Goal: Navigation & Orientation: Find specific page/section

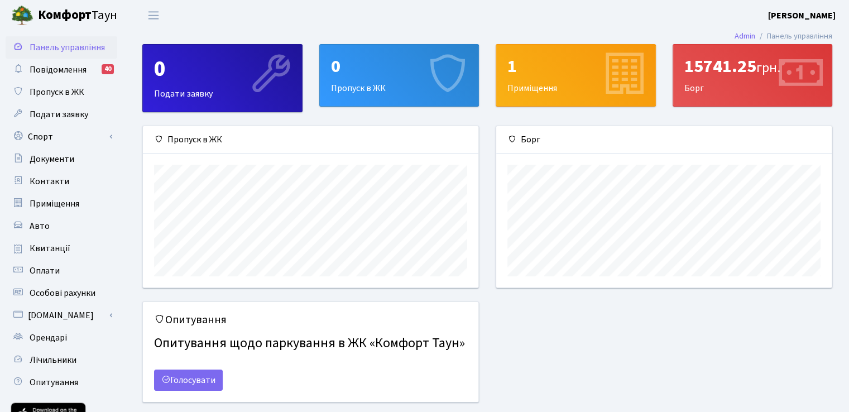
scroll to position [161, 335]
click at [89, 46] on span "Панель управління" at bounding box center [67, 47] width 75 height 12
click at [736, 93] on div "15741.25 грн. [GEOGRAPHIC_DATA]" at bounding box center [752, 75] width 159 height 61
click at [716, 74] on div "15741.25 грн." at bounding box center [752, 66] width 137 height 21
click at [55, 68] on span "Повідомлення" at bounding box center [58, 70] width 57 height 12
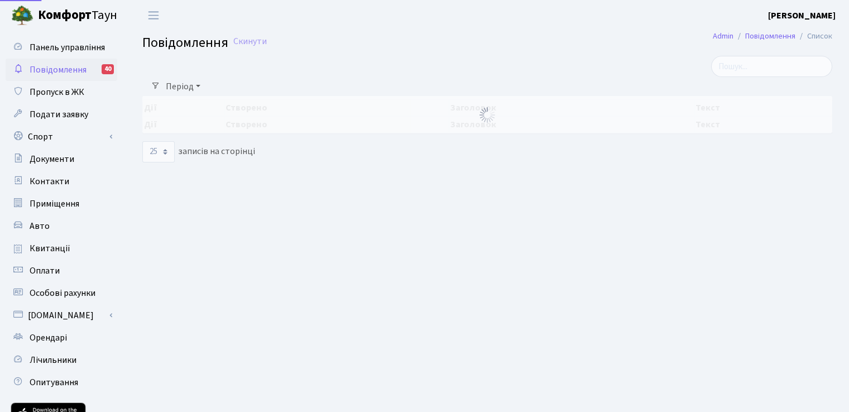
select select "25"
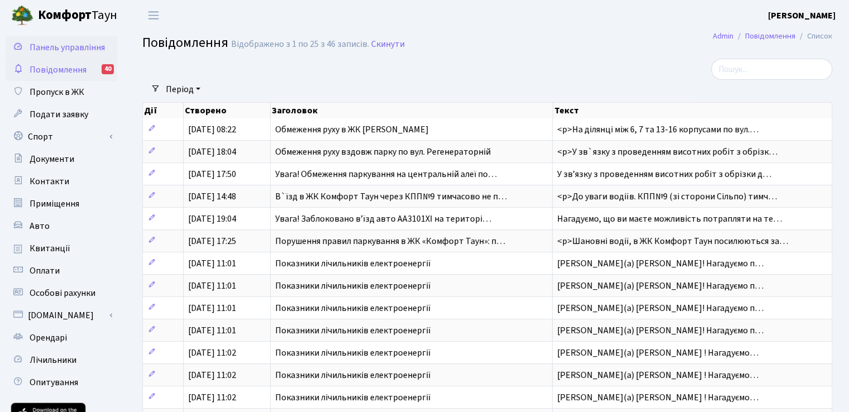
click at [54, 54] on link "Панель управління" at bounding box center [62, 47] width 112 height 22
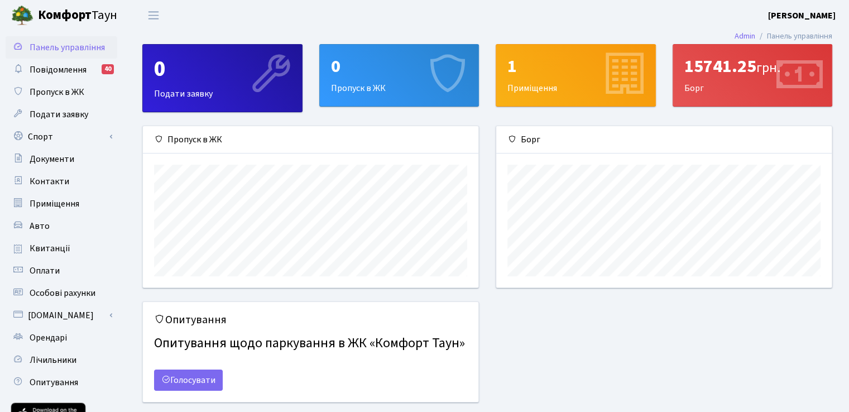
scroll to position [161, 335]
click at [683, 95] on div "15741.25 грн. [GEOGRAPHIC_DATA]" at bounding box center [752, 75] width 159 height 61
click at [62, 244] on span "Квитанції" at bounding box center [50, 248] width 41 height 12
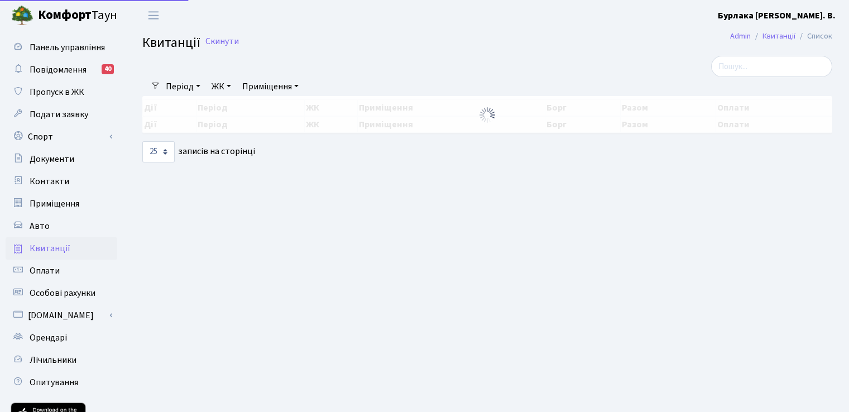
select select "25"
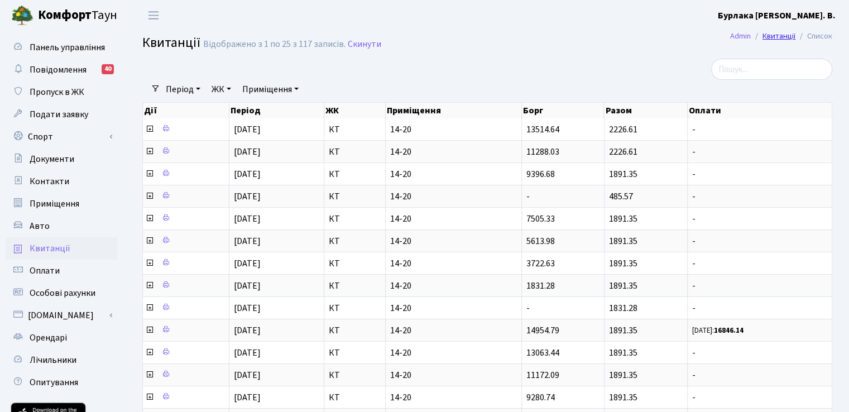
click at [770, 38] on link "Квитанції" at bounding box center [779, 36] width 33 height 12
select select "25"
click at [80, 76] on link "Повідомлення 40" at bounding box center [62, 70] width 112 height 22
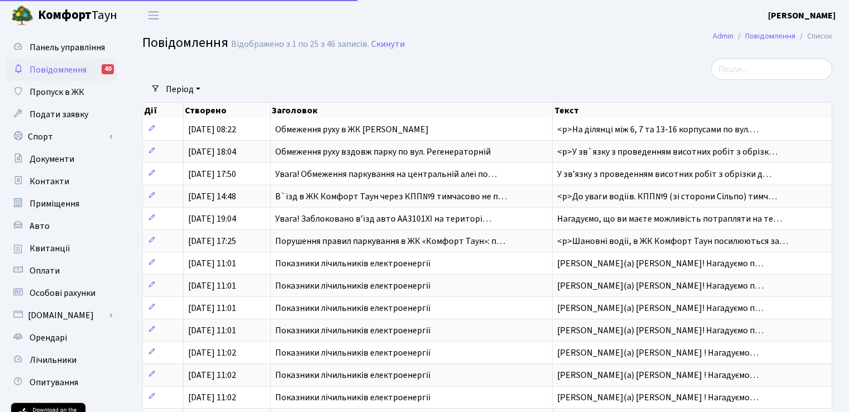
select select "25"
click at [90, 45] on span "Панель управління" at bounding box center [67, 47] width 75 height 12
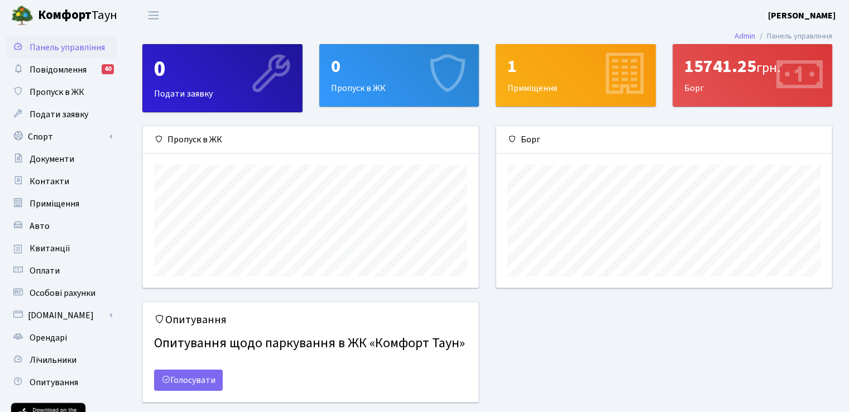
click at [698, 81] on div "15741.25 грн. [GEOGRAPHIC_DATA]" at bounding box center [752, 75] width 159 height 61
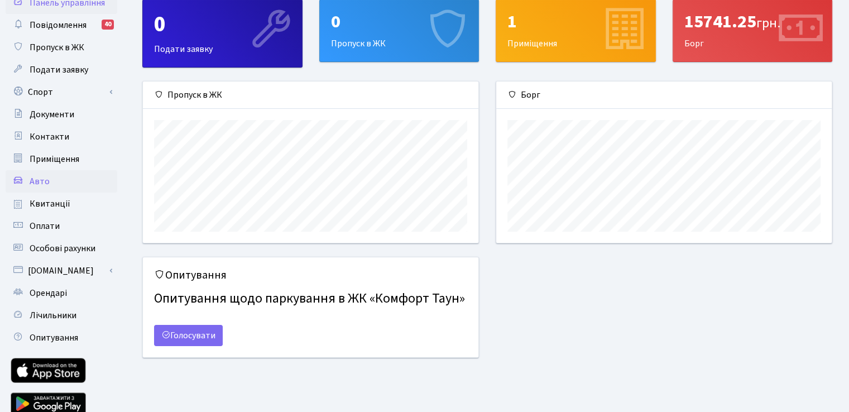
scroll to position [91, 0]
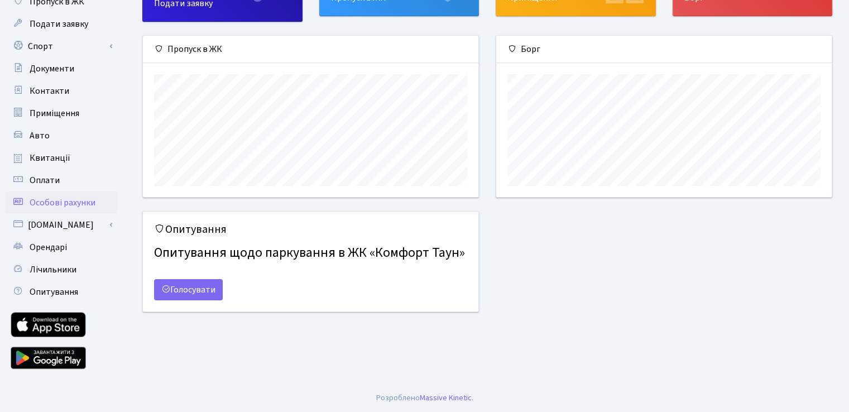
click at [88, 200] on span "Особові рахунки" at bounding box center [63, 203] width 66 height 12
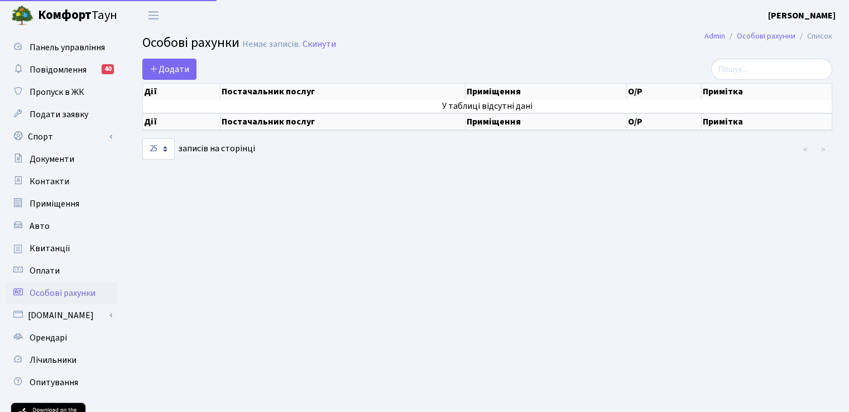
select select "25"
click at [60, 272] on link "Оплати" at bounding box center [62, 271] width 112 height 22
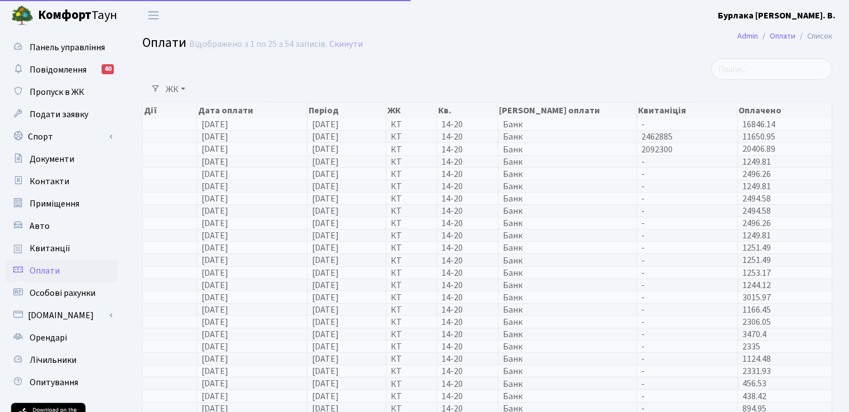
select select "25"
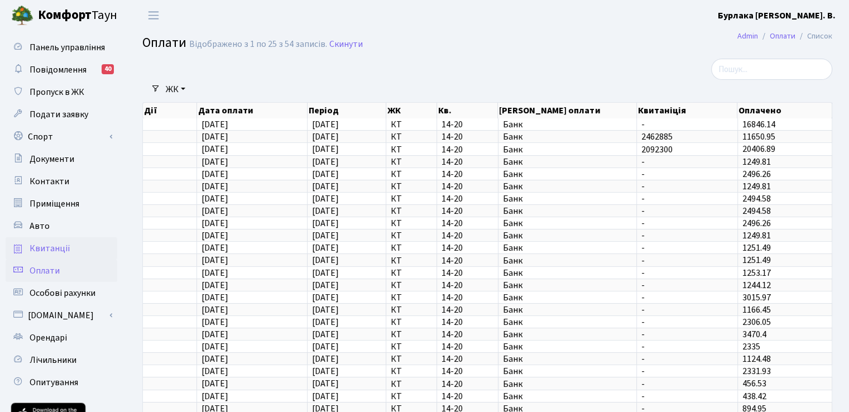
click at [30, 250] on span "Квитанції" at bounding box center [50, 248] width 41 height 12
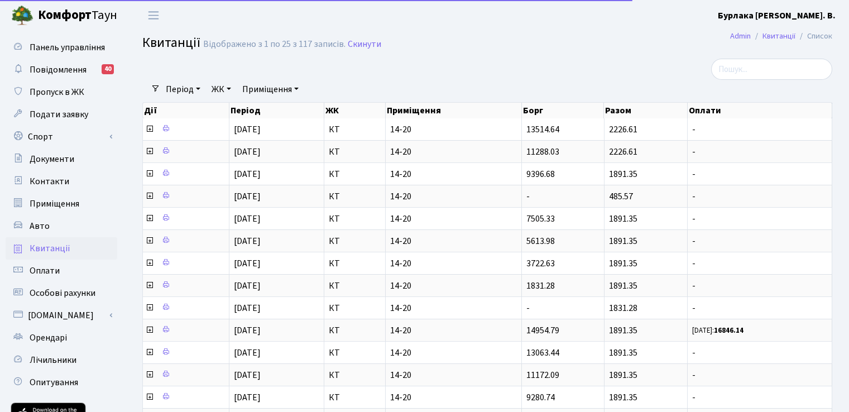
select select "25"
click at [37, 225] on span "Авто" at bounding box center [40, 226] width 20 height 12
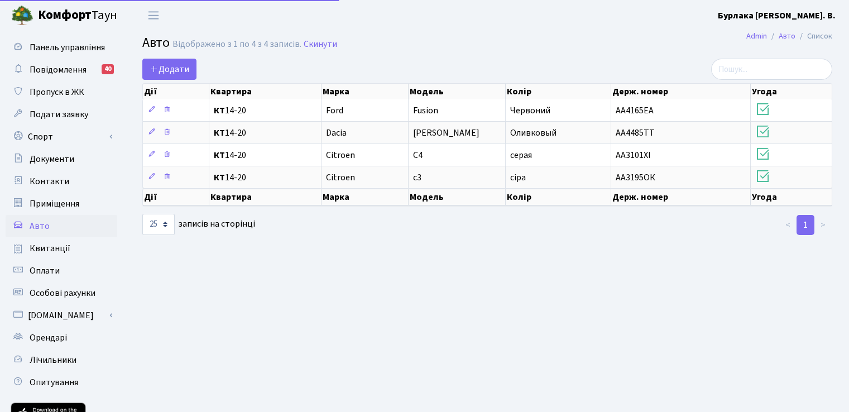
select select "25"
click at [47, 243] on span "Квитанції" at bounding box center [50, 248] width 41 height 12
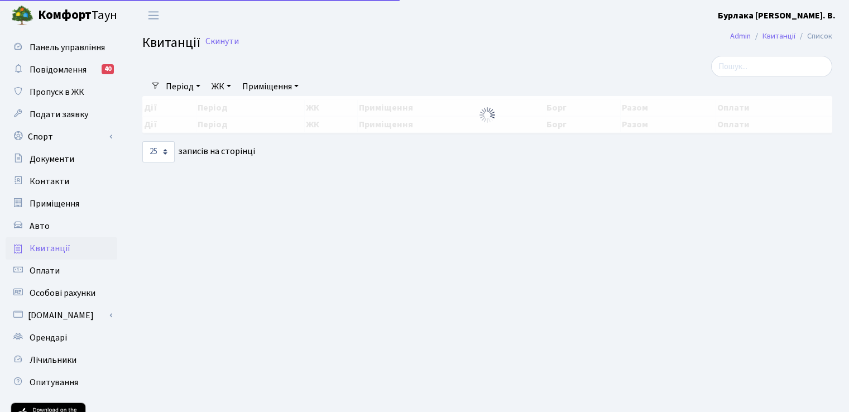
select select "25"
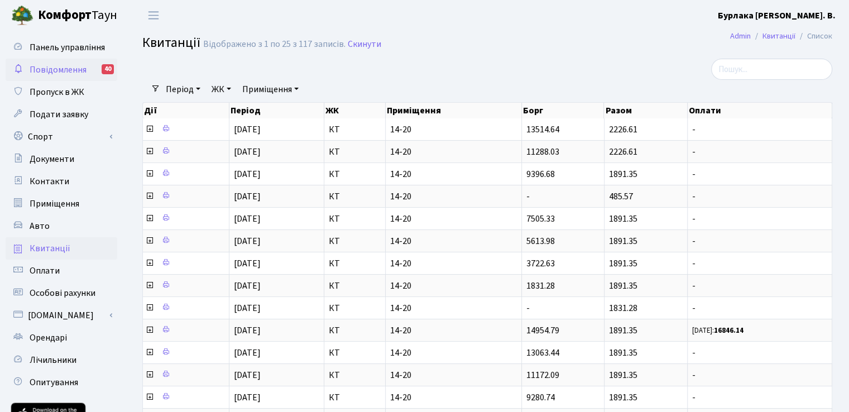
click at [61, 66] on span "Повідомлення" at bounding box center [58, 70] width 57 height 12
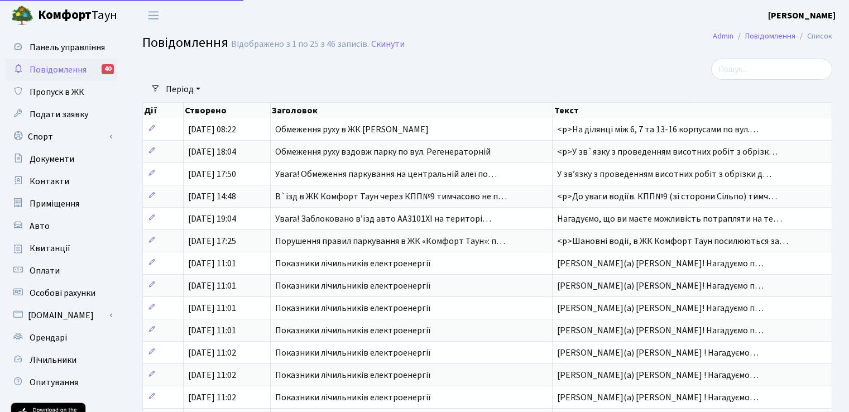
select select "25"
click at [58, 161] on span "Документи" at bounding box center [52, 159] width 45 height 12
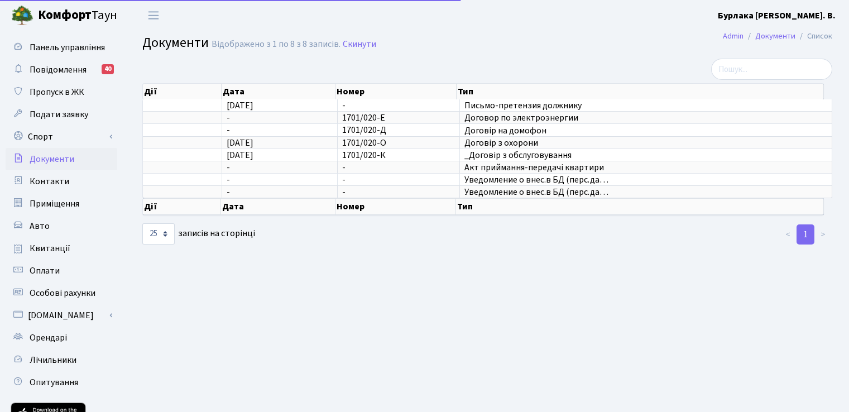
select select "25"
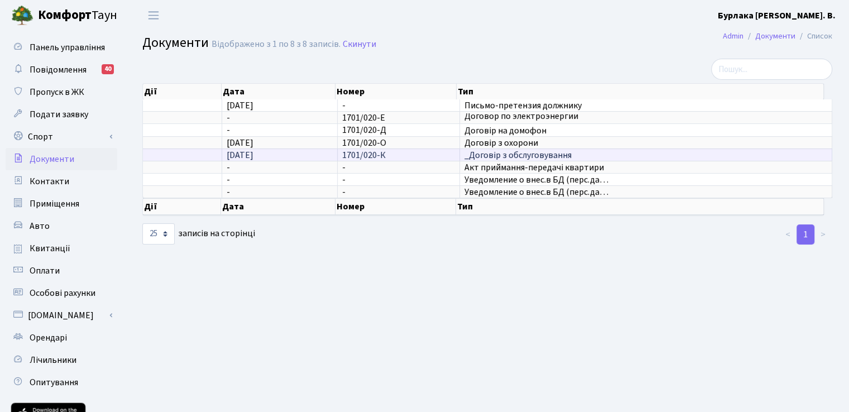
scroll to position [2, 0]
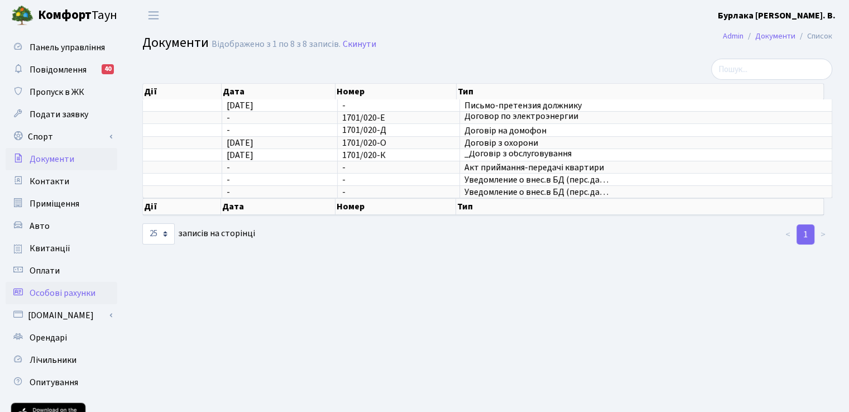
click at [47, 290] on span "Особові рахунки" at bounding box center [63, 293] width 66 height 12
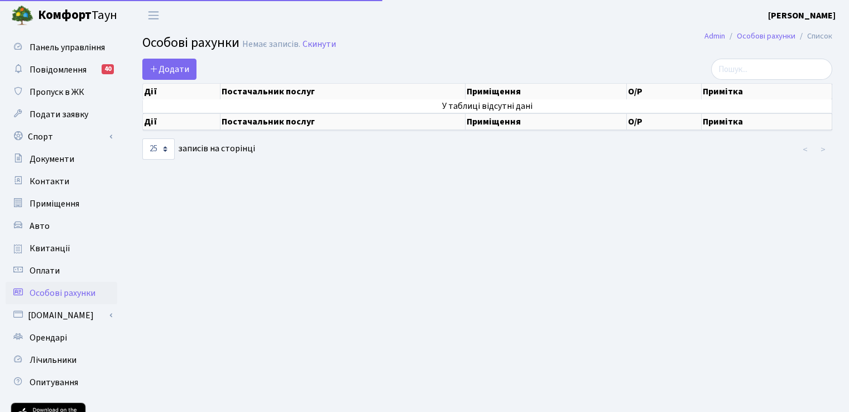
select select "25"
click at [54, 272] on span "Оплати" at bounding box center [45, 271] width 30 height 12
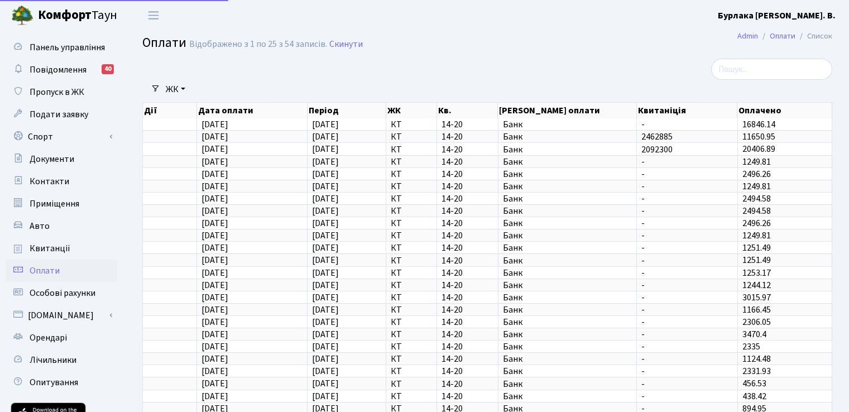
select select "25"
click at [58, 252] on span "Квитанції" at bounding box center [50, 248] width 41 height 12
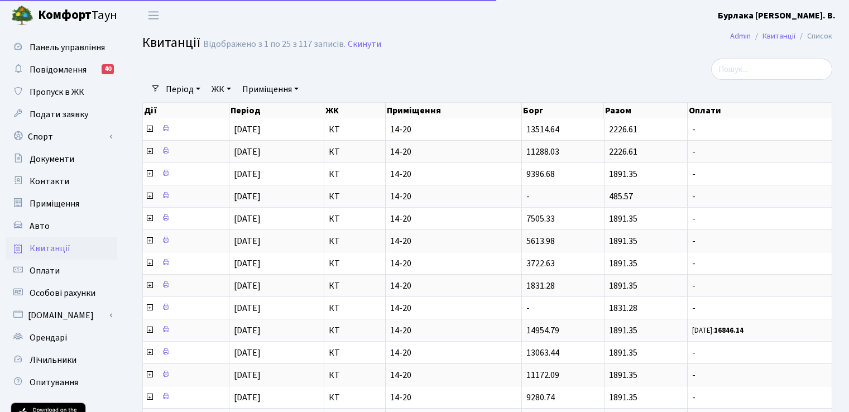
select select "25"
click at [76, 161] on link "Документи" at bounding box center [62, 159] width 112 height 22
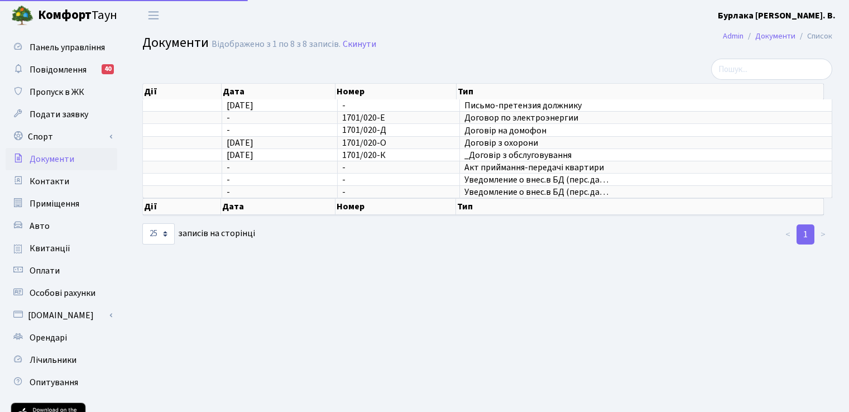
select select "25"
click at [83, 47] on span "Панель управління" at bounding box center [67, 47] width 75 height 12
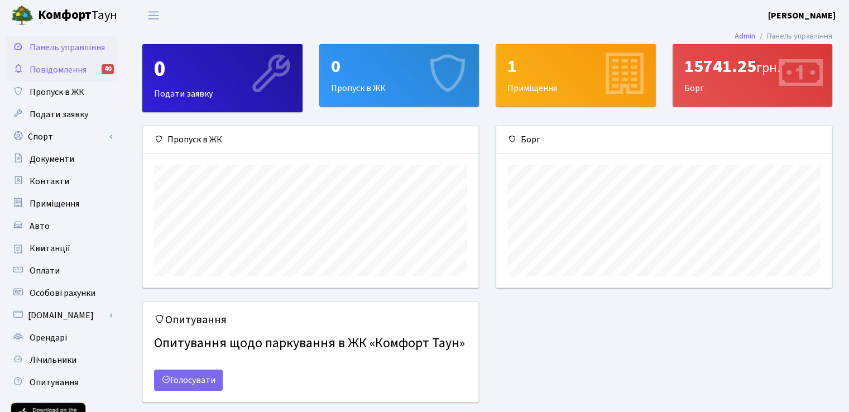
scroll to position [161, 335]
click at [71, 74] on span "Повідомлення" at bounding box center [58, 70] width 57 height 12
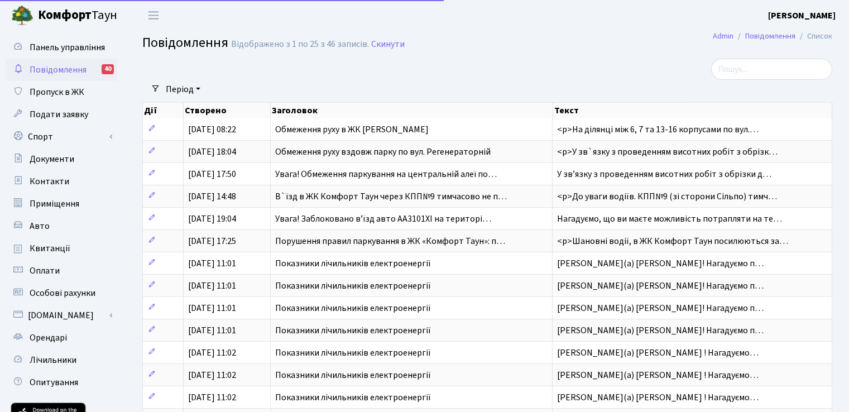
select select "25"
click at [69, 99] on link "Пропуск в ЖК" at bounding box center [62, 92] width 112 height 22
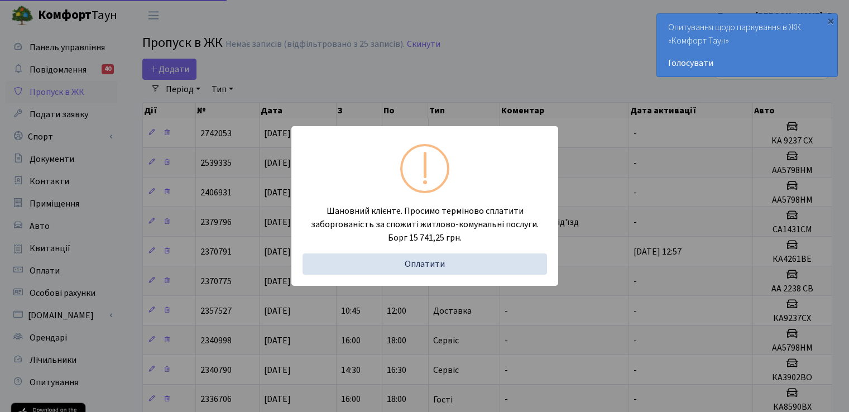
select select "25"
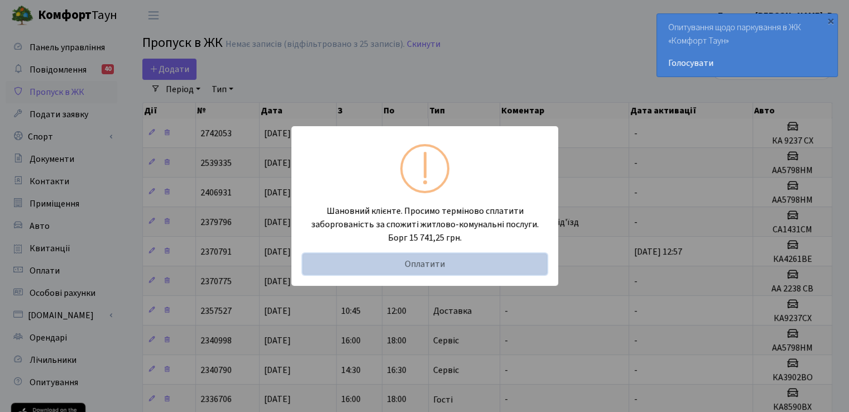
click at [473, 266] on link "Оплатити" at bounding box center [425, 263] width 245 height 21
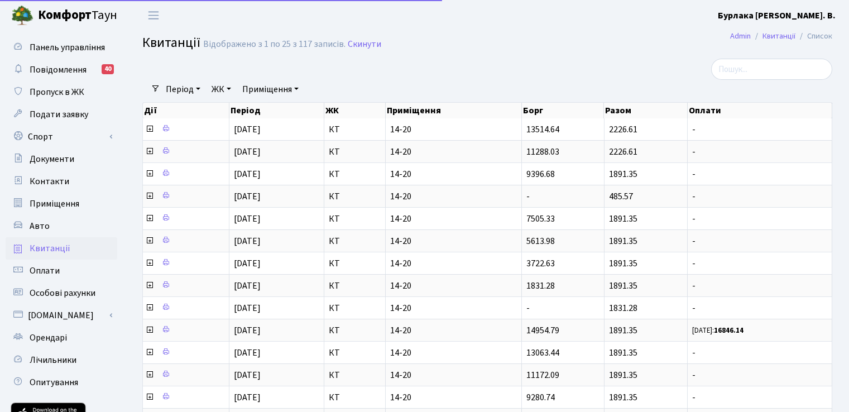
select select "25"
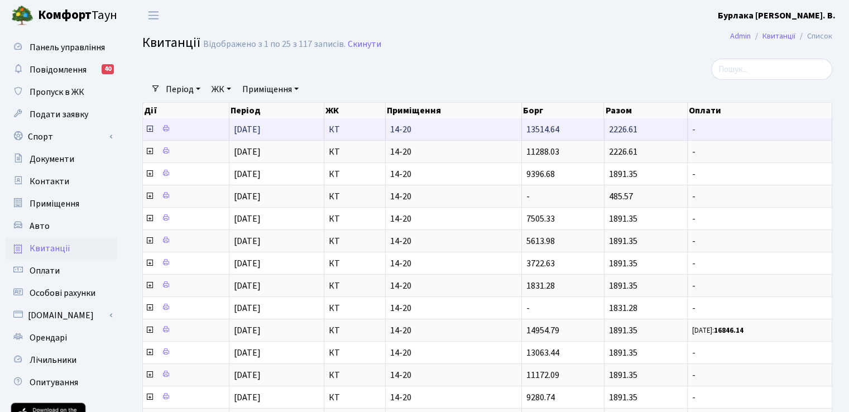
click at [147, 130] on icon at bounding box center [149, 128] width 9 height 9
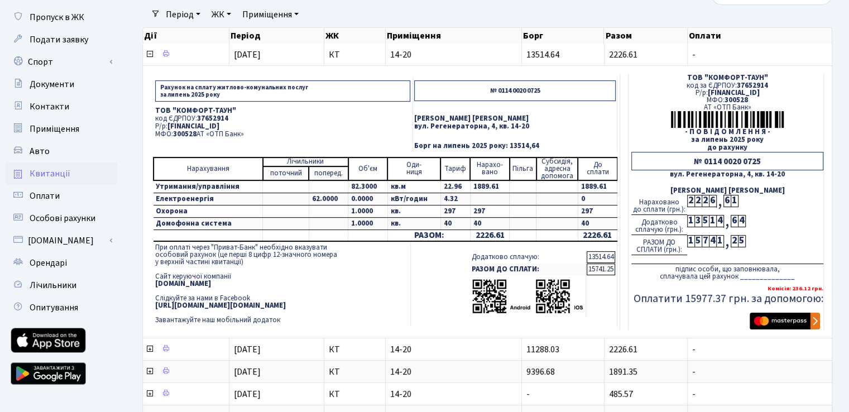
scroll to position [56, 0]
